Goal: Communication & Community: Answer question/provide support

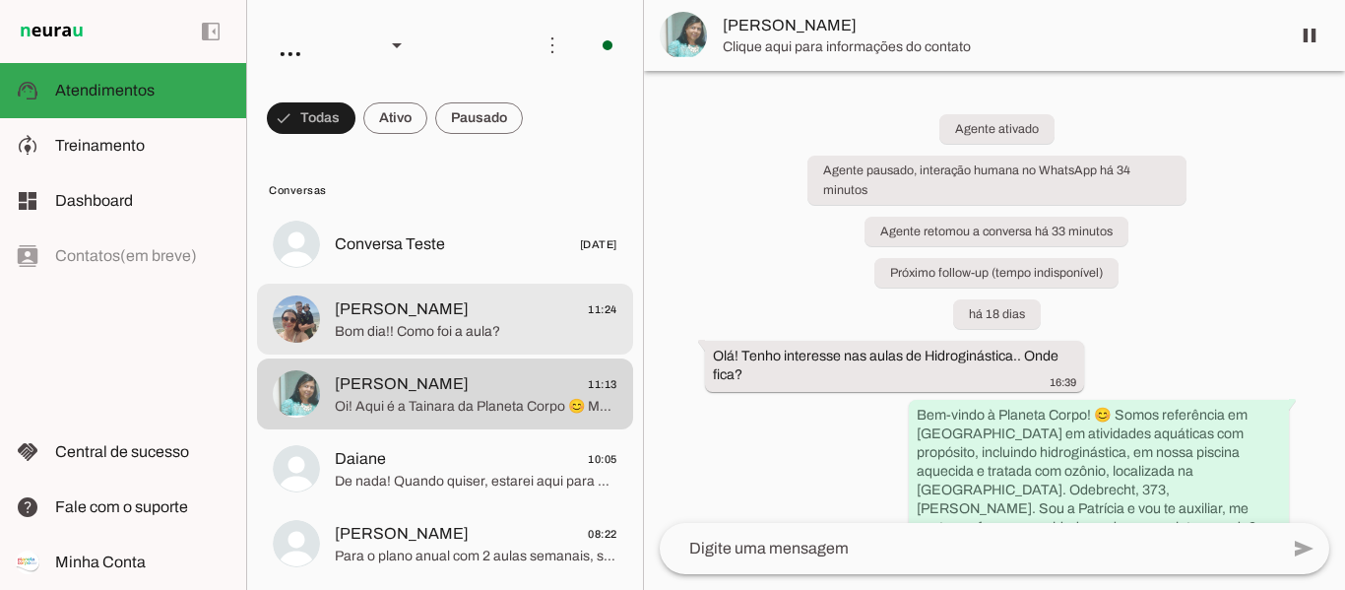
click at [406, 319] on span "[PERSON_NAME]" at bounding box center [402, 309] width 134 height 24
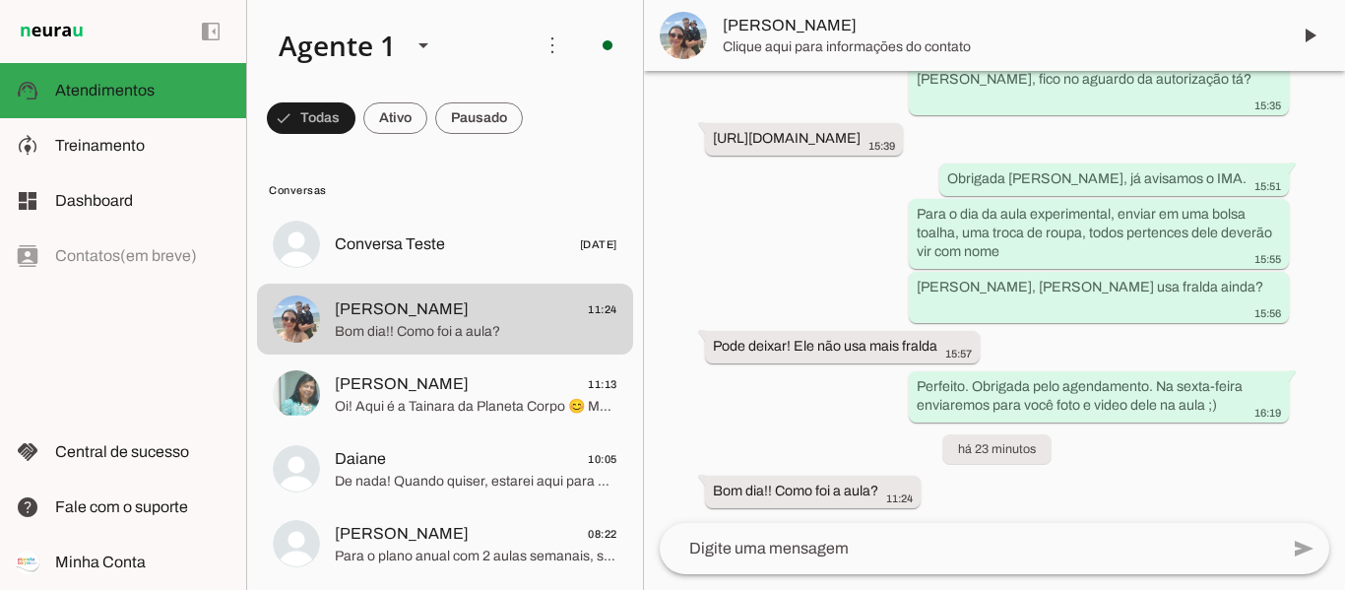
scroll to position [3787, 0]
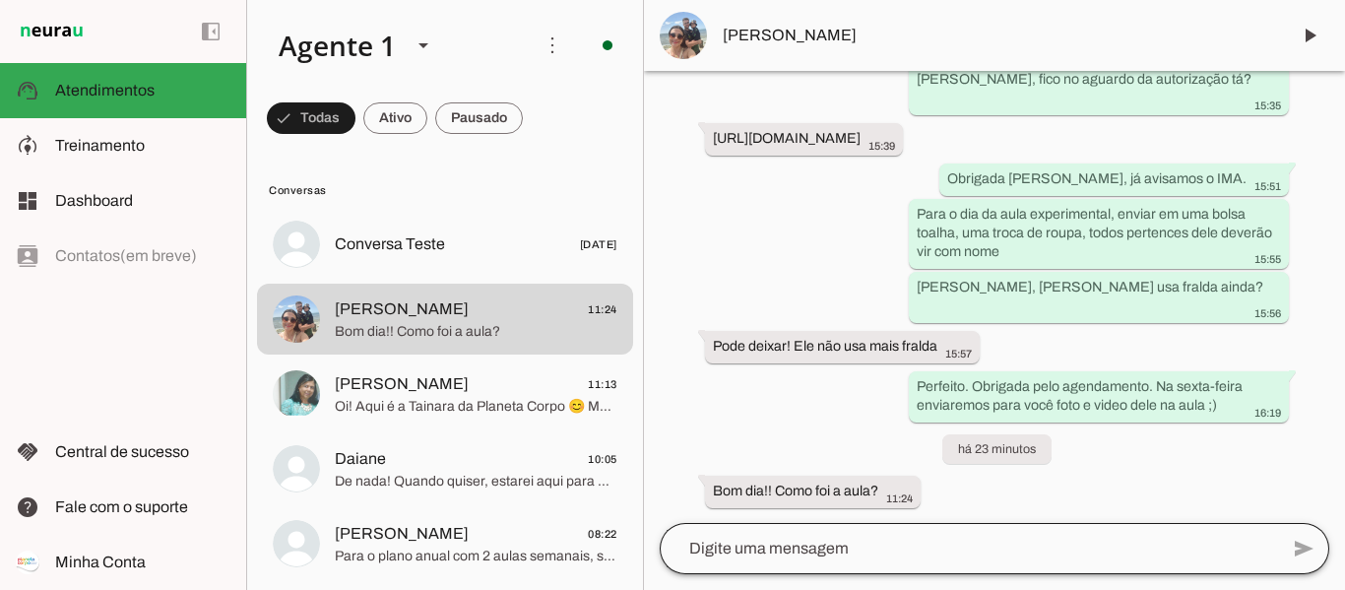
click at [917, 536] on div at bounding box center [969, 548] width 618 height 51
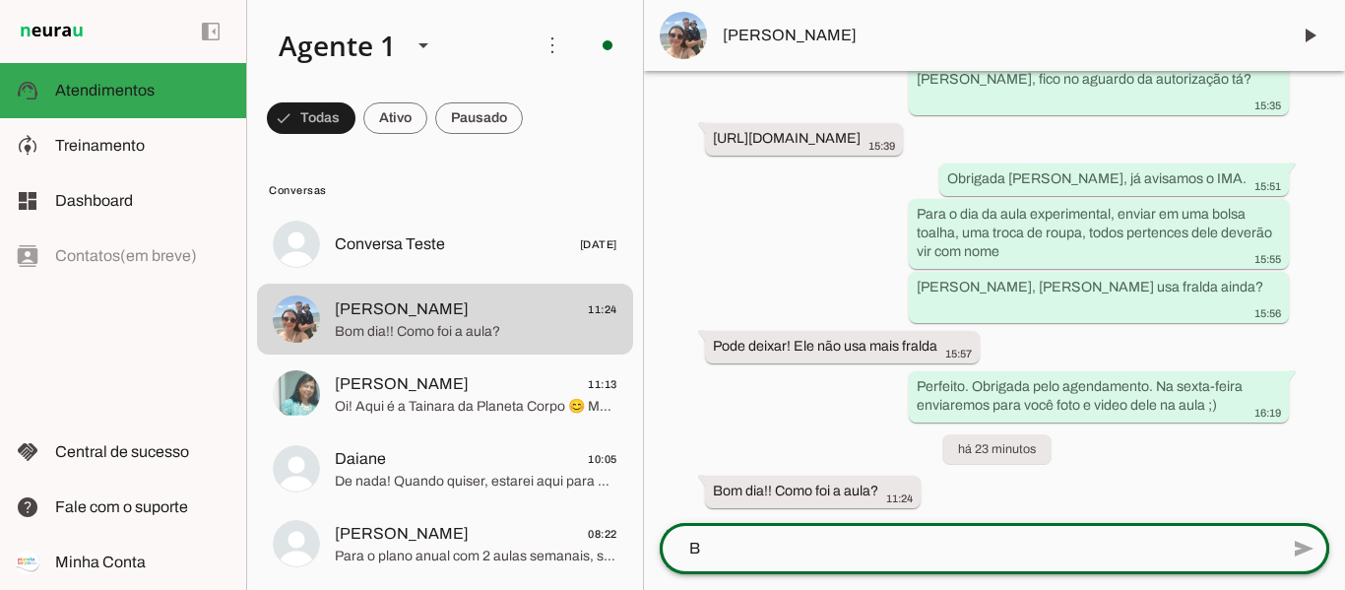
scroll to position [0, 0]
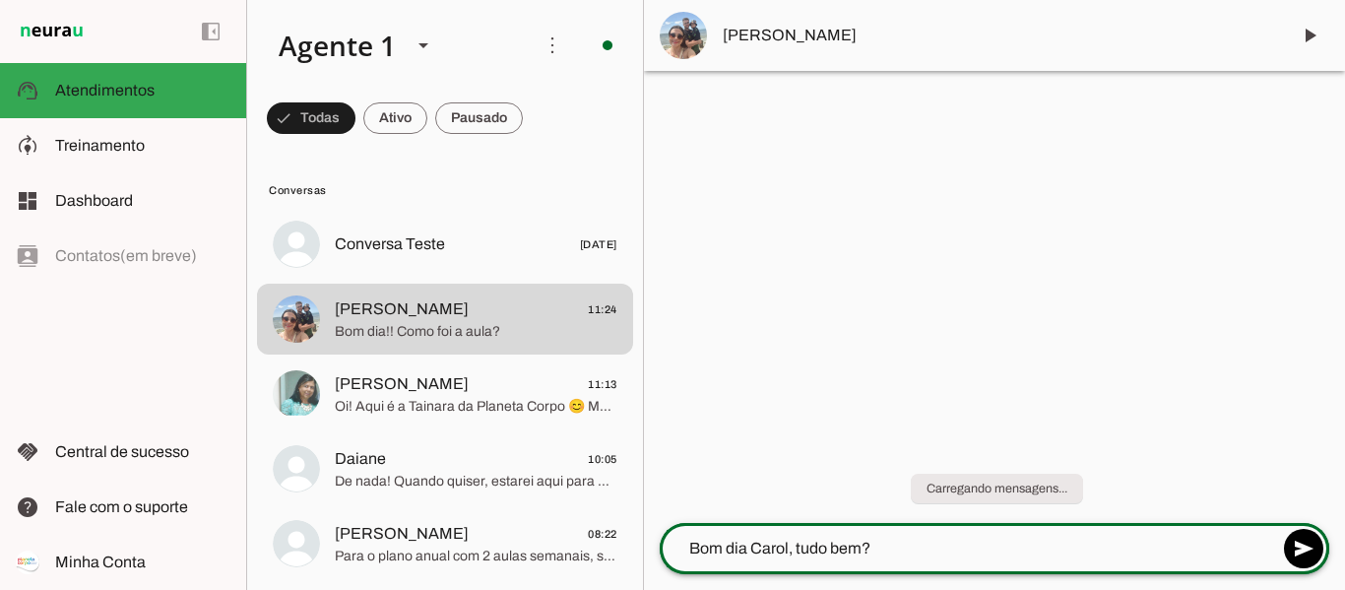
type textarea "Bom dia Carol, tudo bem?"
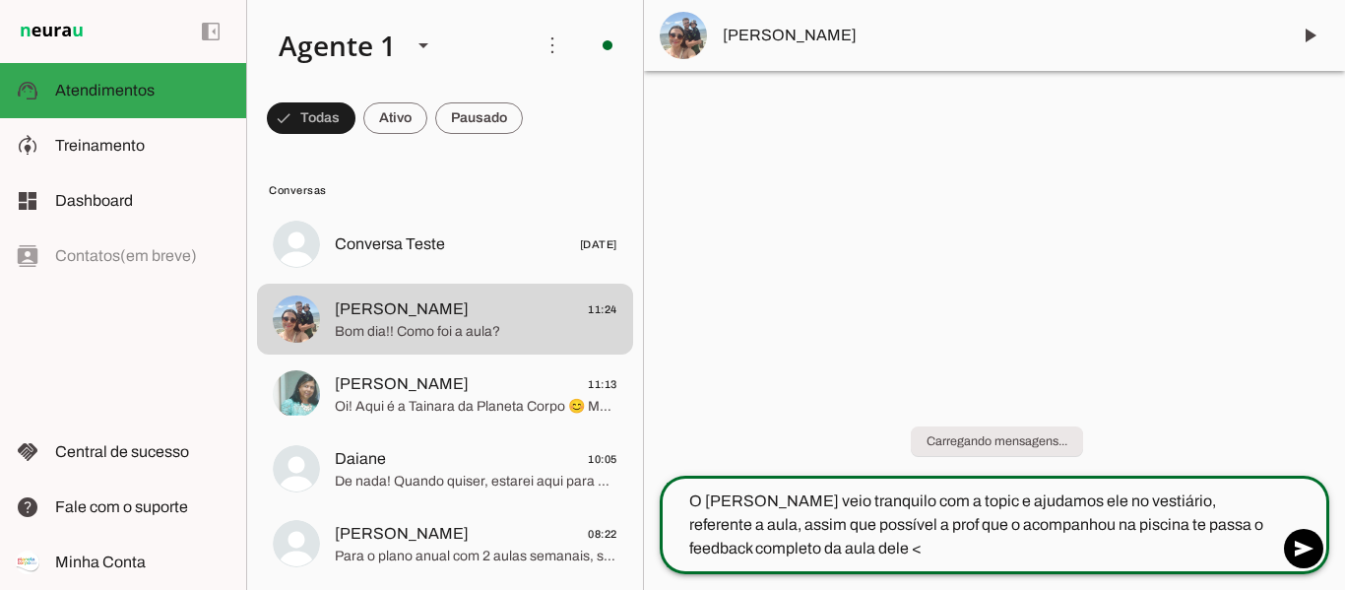
type textarea "O [PERSON_NAME] veio tranquilo com a topic e ajudamos ele no vestiário, referen…"
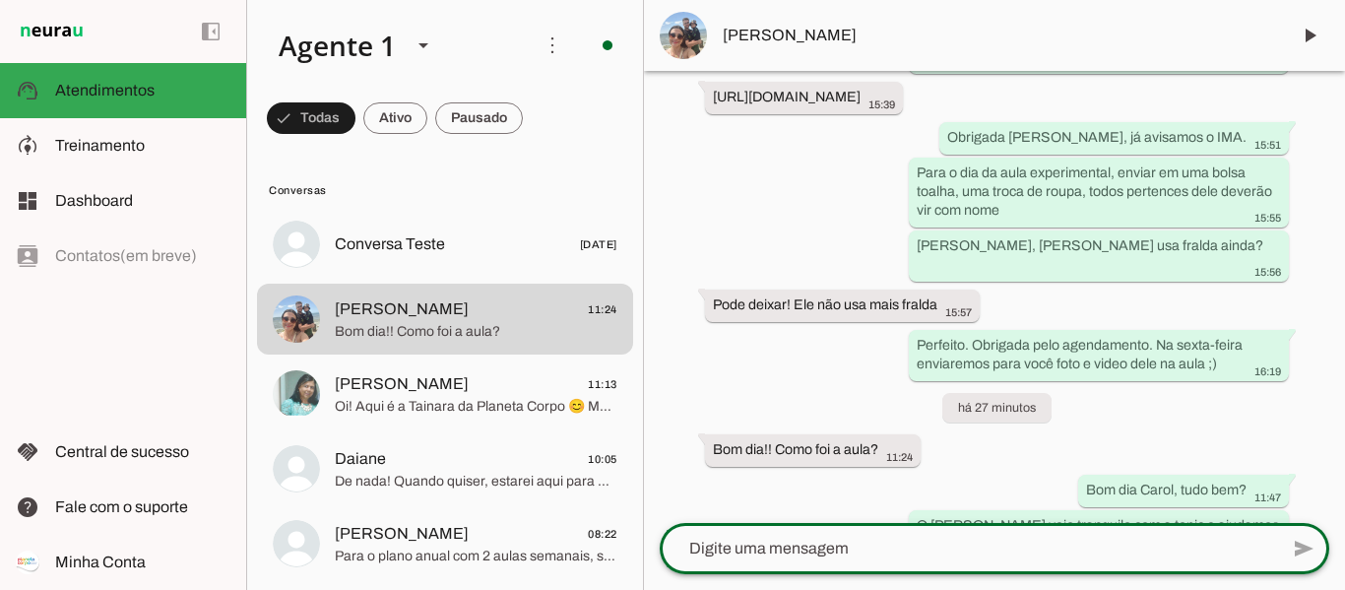
scroll to position [3919, 0]
